Goal: Task Accomplishment & Management: Use online tool/utility

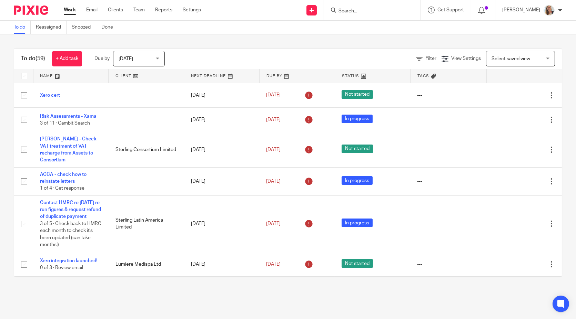
click at [373, 10] on input "Search" at bounding box center [369, 11] width 62 height 6
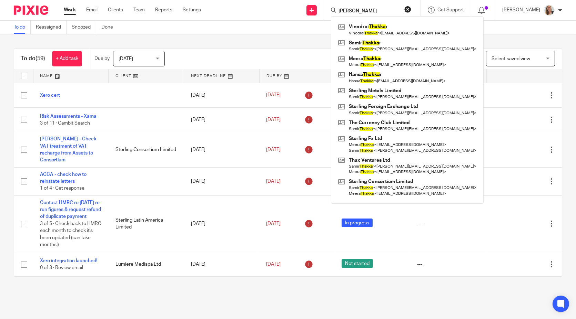
type input "thakkar"
click button "submit" at bounding box center [0, 0] width 0 height 0
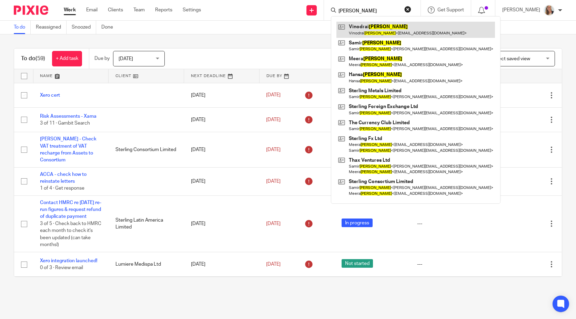
click at [375, 27] on link at bounding box center [415, 30] width 159 height 16
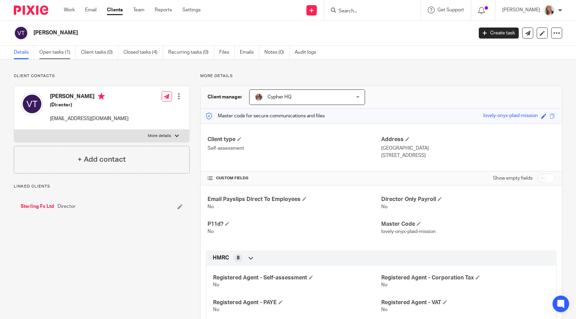
click at [54, 53] on link "Open tasks (1)" at bounding box center [57, 52] width 37 height 13
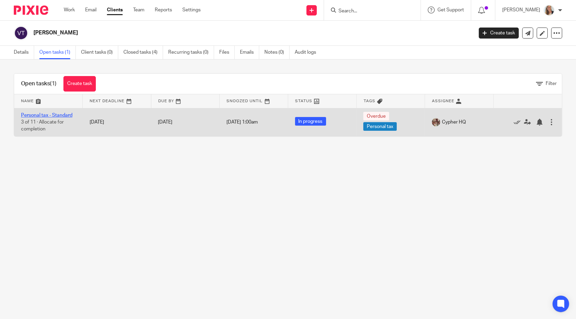
click at [48, 113] on link "Personal tax - Standard" at bounding box center [46, 115] width 51 height 5
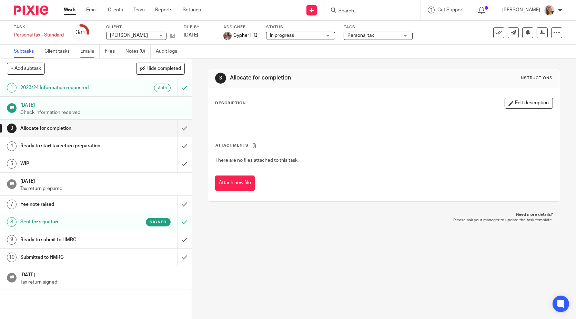
click at [90, 50] on link "Emails" at bounding box center [89, 51] width 19 height 13
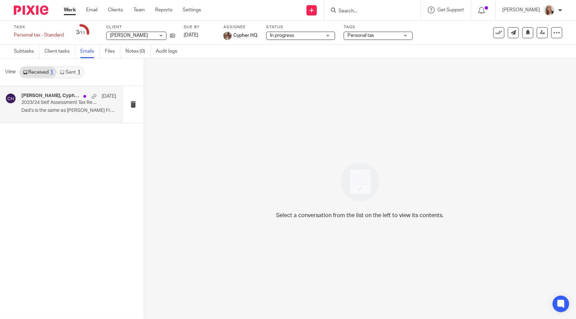
drag, startPoint x: 58, startPoint y: 110, endPoint x: 44, endPoint y: 97, distance: 19.3
click at [44, 97] on h4 "Samir Thakkar, Cypher HQ" at bounding box center [50, 96] width 59 height 6
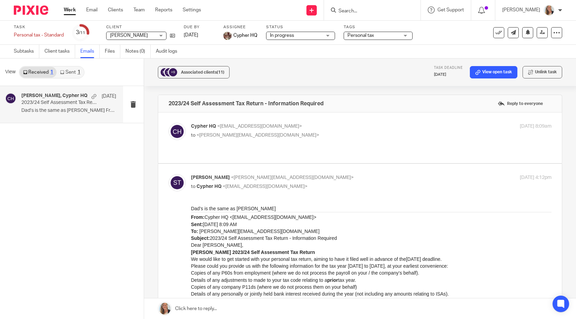
click at [325, 126] on p "Cypher HQ <hello@cypherhq.co.uk>" at bounding box center [311, 126] width 241 height 7
checkbox input "true"
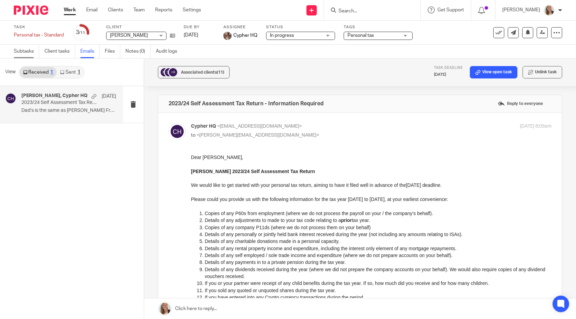
click at [26, 49] on link "Subtasks" at bounding box center [27, 51] width 26 height 13
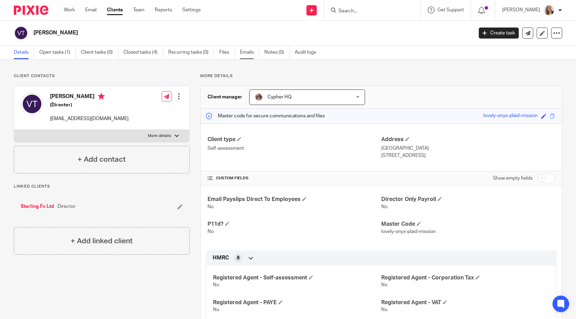
click at [244, 51] on link "Emails" at bounding box center [249, 52] width 19 height 13
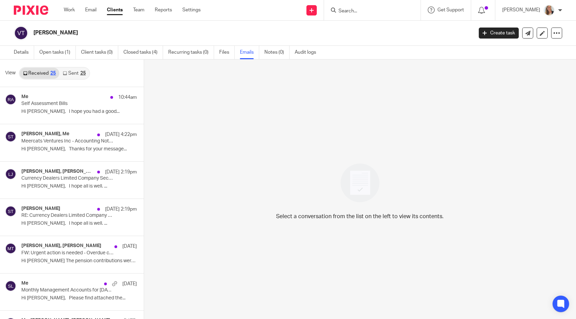
click at [68, 72] on link "Sent 25" at bounding box center [74, 73] width 30 height 11
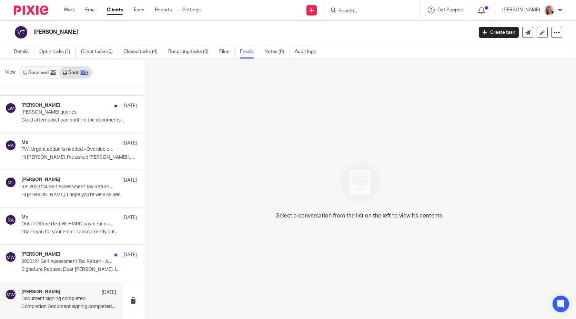
scroll to position [3951, 0]
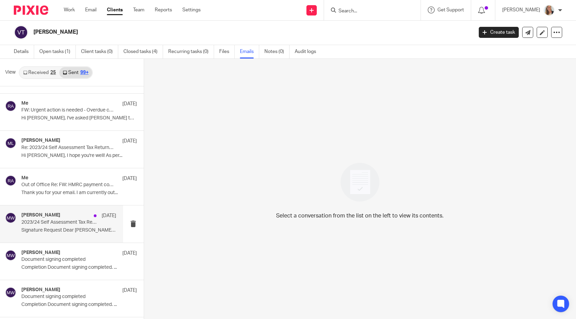
click at [61, 220] on p "2023/24 Self Assessment Tax Return - Approval Required" at bounding box center [59, 223] width 76 height 6
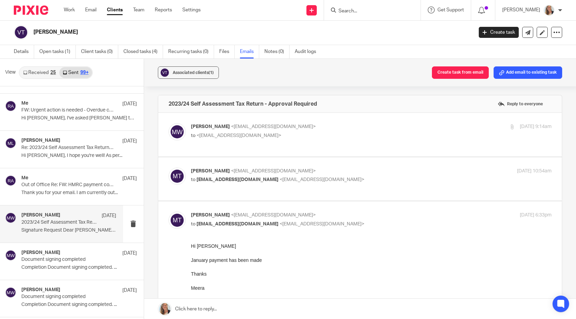
scroll to position [0, 0]
click at [330, 127] on p "Matt Williams <matt@cypherhq.co.uk>" at bounding box center [311, 126] width 241 height 7
checkbox input "true"
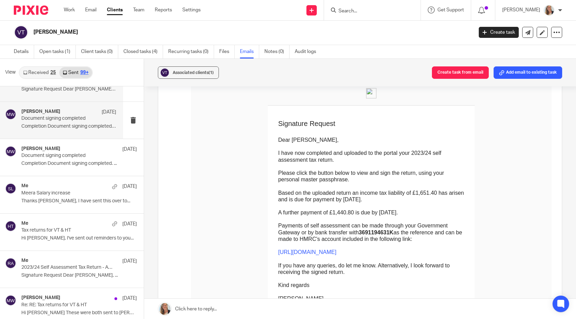
scroll to position [4104, 0]
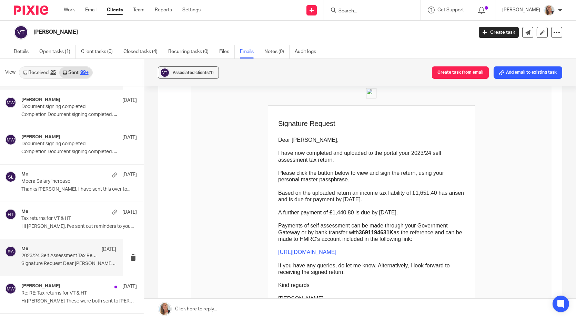
click at [72, 248] on div "Me 23 Jan 2023/24 Self Assessment Tax Return - Approval Required Signature Requ…" at bounding box center [68, 257] width 95 height 23
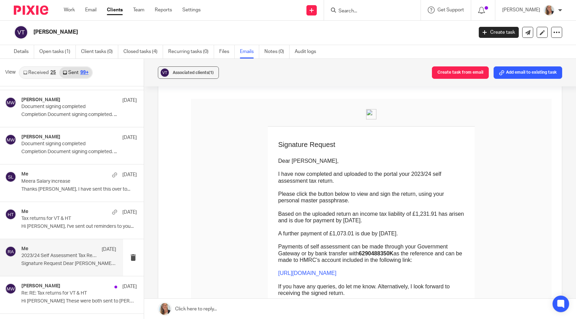
scroll to position [38, 0]
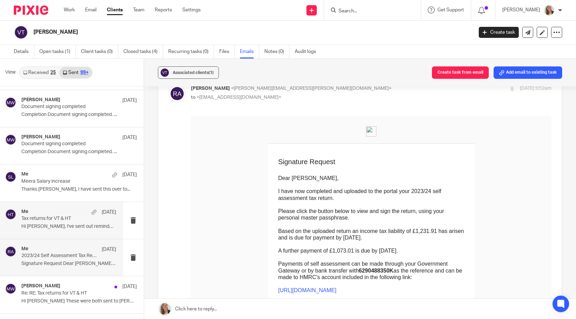
click at [48, 212] on div "Me 23 Jan Tax returns for VT & HT Hi Meera, I've sent out reminders to you..." at bounding box center [68, 220] width 95 height 23
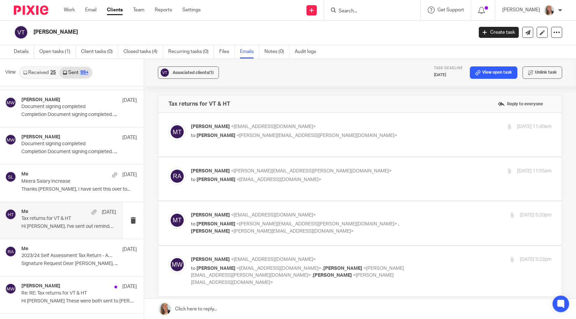
scroll to position [0, 0]
click at [363, 129] on p "Meera Thakkar <meera@sterlingfx.co.uk>" at bounding box center [311, 126] width 241 height 7
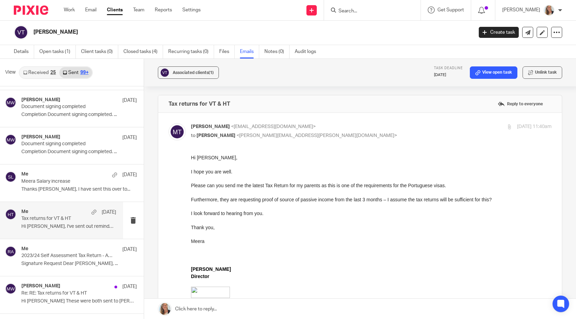
click at [365, 130] on div "Meera Thakkar <meera@sterlingfx.co.uk> to Rachel Austin <rachel.austin@cypherhq…" at bounding box center [311, 131] width 241 height 16
checkbox input "false"
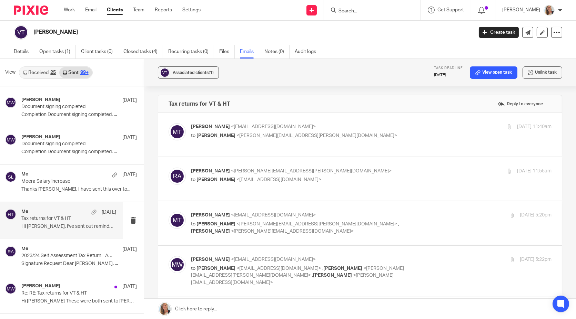
click at [356, 168] on p "Rachel Austin <rachel.austin@cypherhq.co.uk>" at bounding box center [311, 171] width 241 height 7
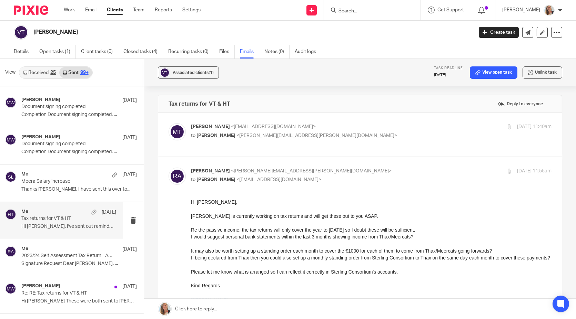
click at [332, 176] on p "to Meera Thakkar <meera@sterlingfx.co.uk>" at bounding box center [311, 179] width 241 height 7
checkbox input "false"
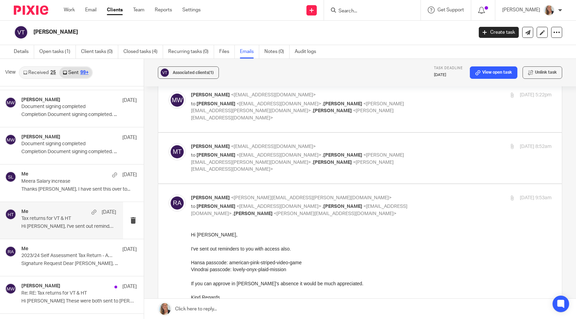
scroll to position [153, 0]
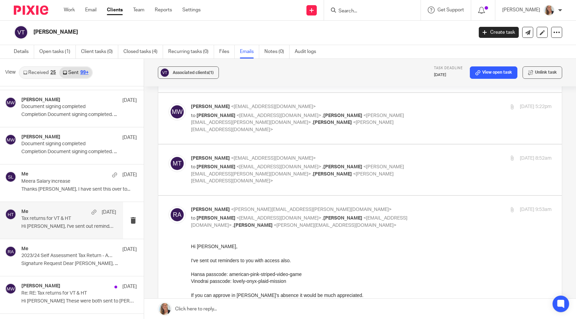
click at [339, 145] on label at bounding box center [360, 170] width 404 height 51
click at [169, 155] on input "checkbox" at bounding box center [168, 155] width 0 height 0
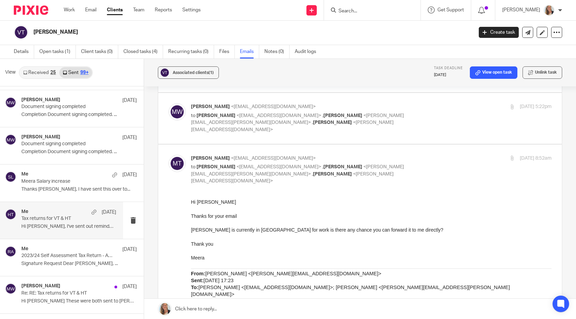
scroll to position [0, 0]
click at [169, 155] on input "checkbox" at bounding box center [168, 155] width 0 height 0
checkbox input "false"
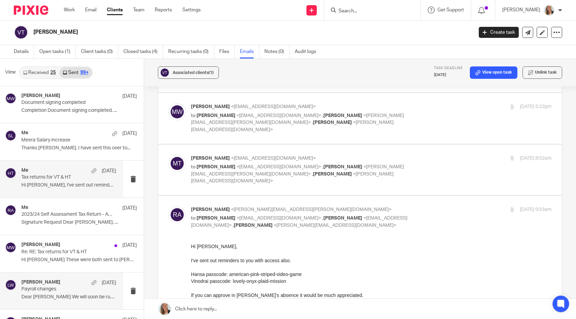
scroll to position [4180, 0]
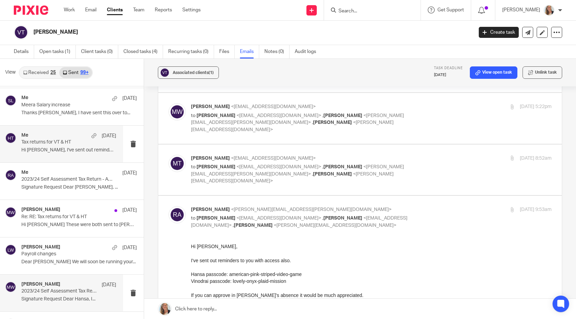
click at [77, 289] on p "2023/24 Self Assessment Tax Return - Approval Required" at bounding box center [59, 292] width 76 height 6
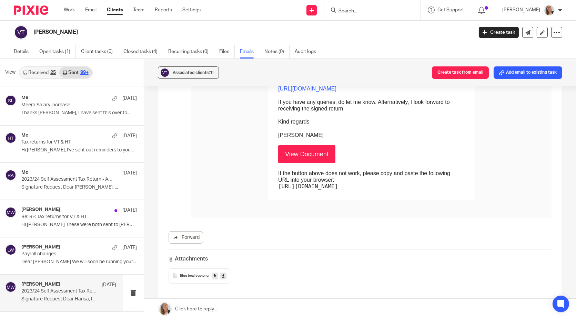
scroll to position [268, 0]
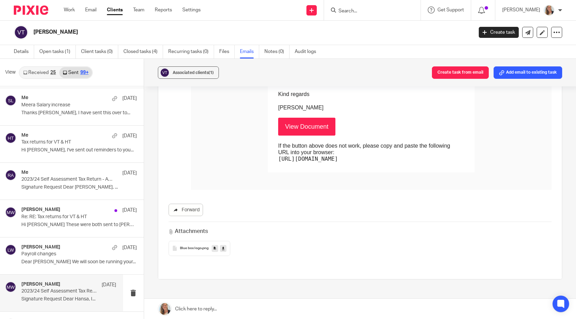
click at [187, 208] on link "Forward" at bounding box center [186, 210] width 34 height 12
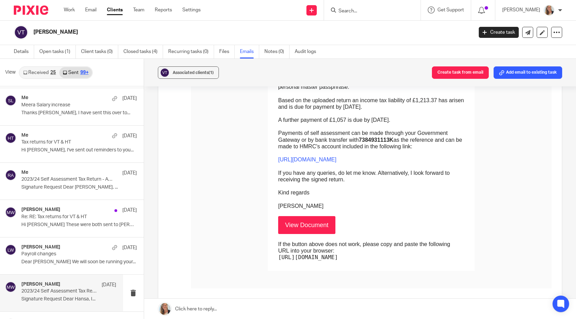
scroll to position [77, 0]
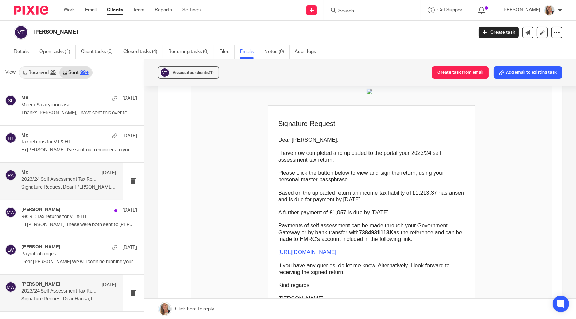
click at [64, 170] on div "Me 23 Jan" at bounding box center [68, 173] width 95 height 7
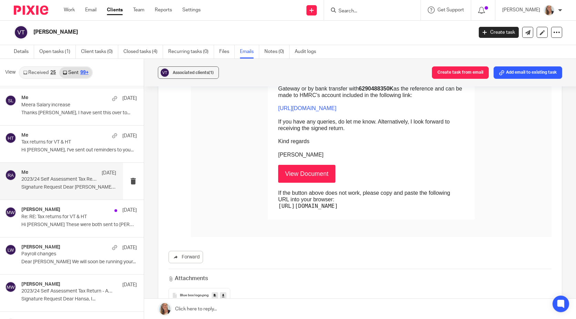
scroll to position [268, 0]
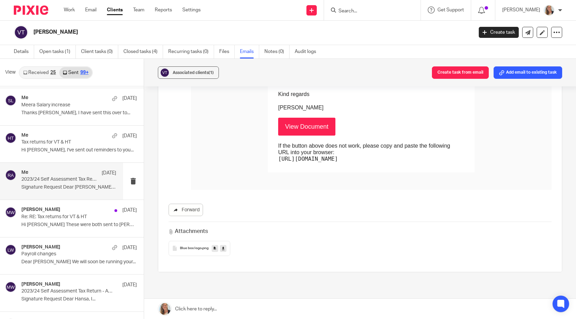
click at [187, 213] on link "Forward" at bounding box center [186, 210] width 34 height 12
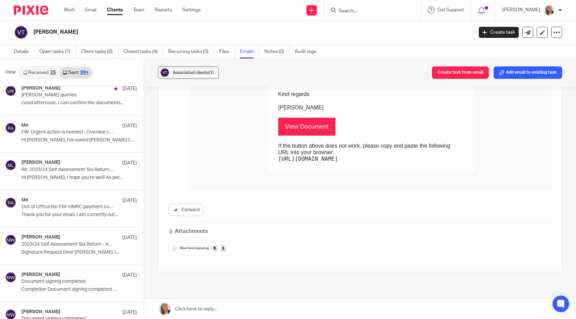
scroll to position [3913, 0]
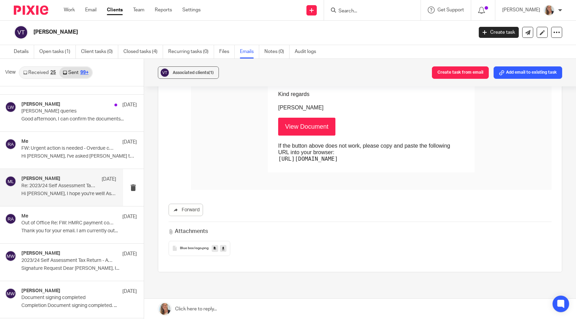
click at [73, 183] on p "Re: 2023/24 Self Assessment Tax Return - Approval Required" at bounding box center [59, 186] width 76 height 6
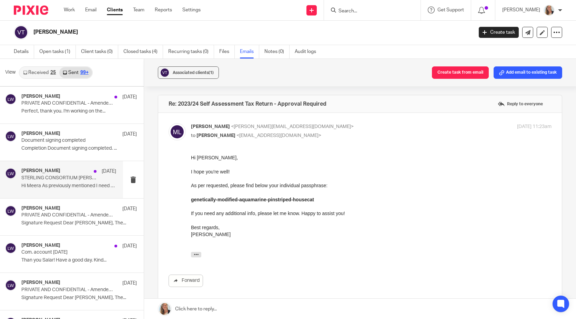
scroll to position [3568, 0]
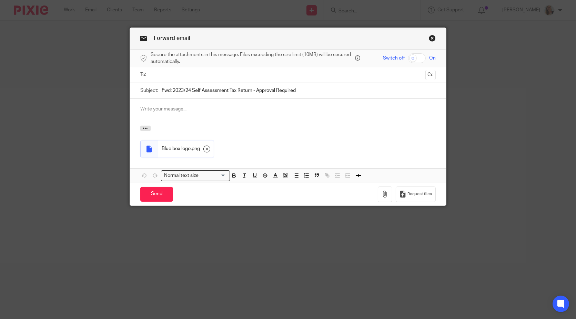
click at [153, 74] on input "text" at bounding box center [287, 75] width 269 height 8
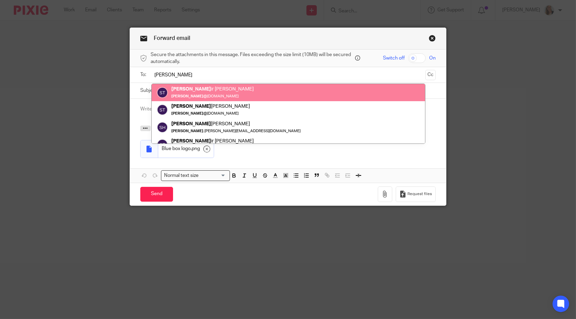
type input "[PERSON_NAME]"
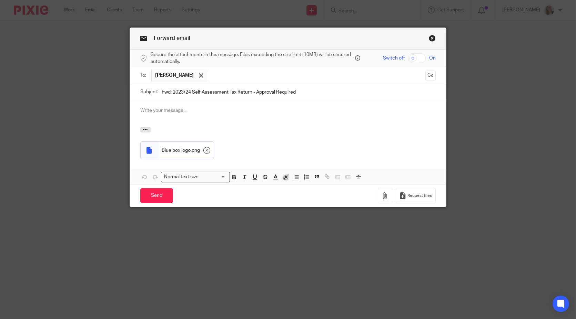
click at [235, 72] on input "text" at bounding box center [317, 75] width 212 height 13
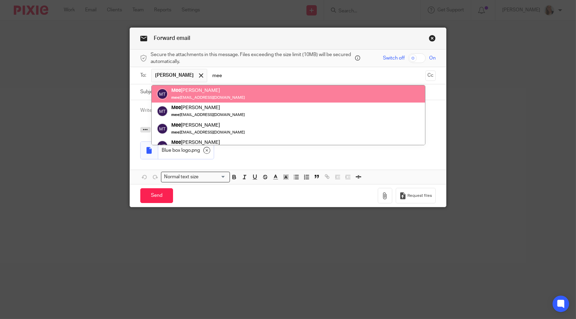
type input "mee"
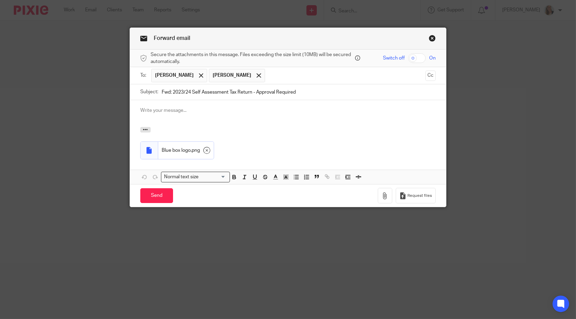
click at [182, 112] on p at bounding box center [287, 110] width 295 height 7
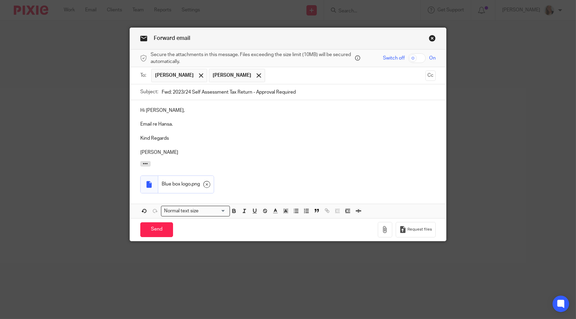
click at [140, 122] on p "Email re Hansa." at bounding box center [287, 124] width 295 height 7
click at [155, 229] on input "Send" at bounding box center [156, 230] width 33 height 15
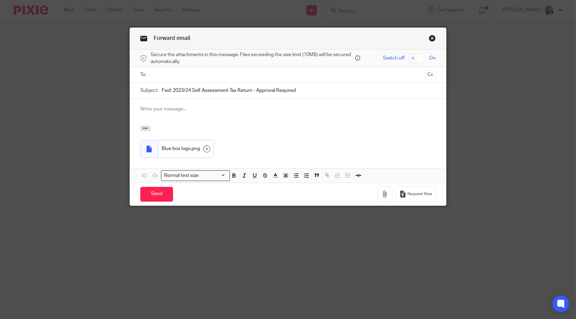
click at [166, 76] on input "text" at bounding box center [287, 75] width 269 height 8
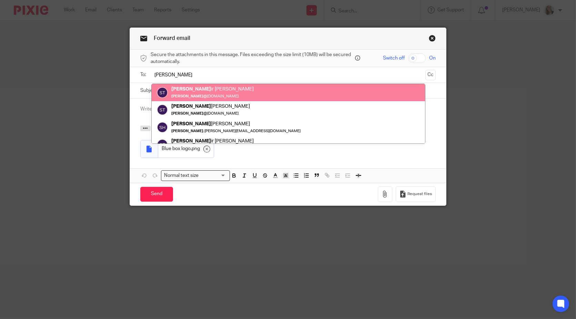
type input "[PERSON_NAME]"
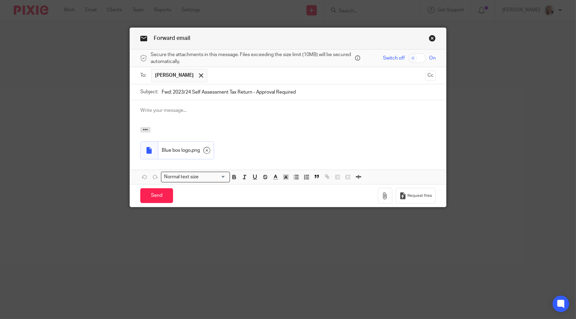
click at [220, 77] on input "text" at bounding box center [317, 75] width 212 height 13
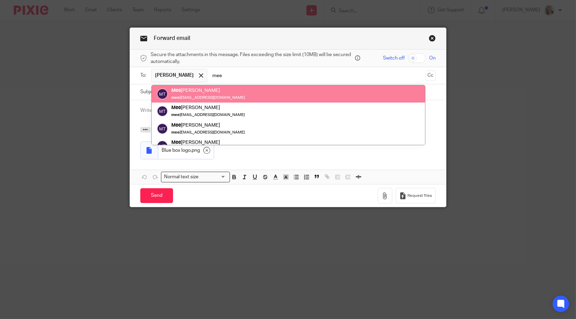
type input "mee"
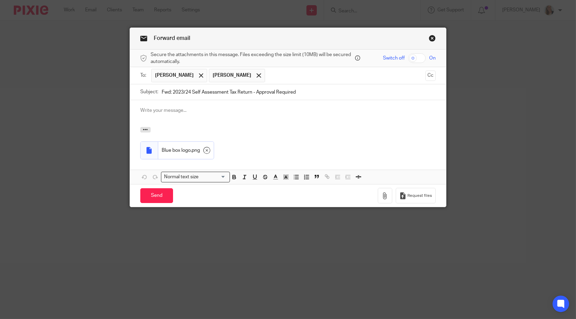
click at [176, 113] on p at bounding box center [287, 110] width 295 height 7
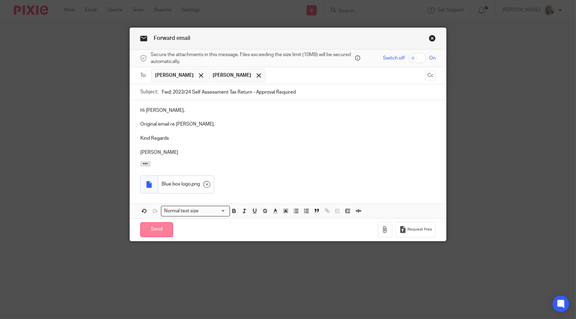
click at [154, 226] on input "Send" at bounding box center [156, 230] width 33 height 15
